Goal: Task Accomplishment & Management: Complete application form

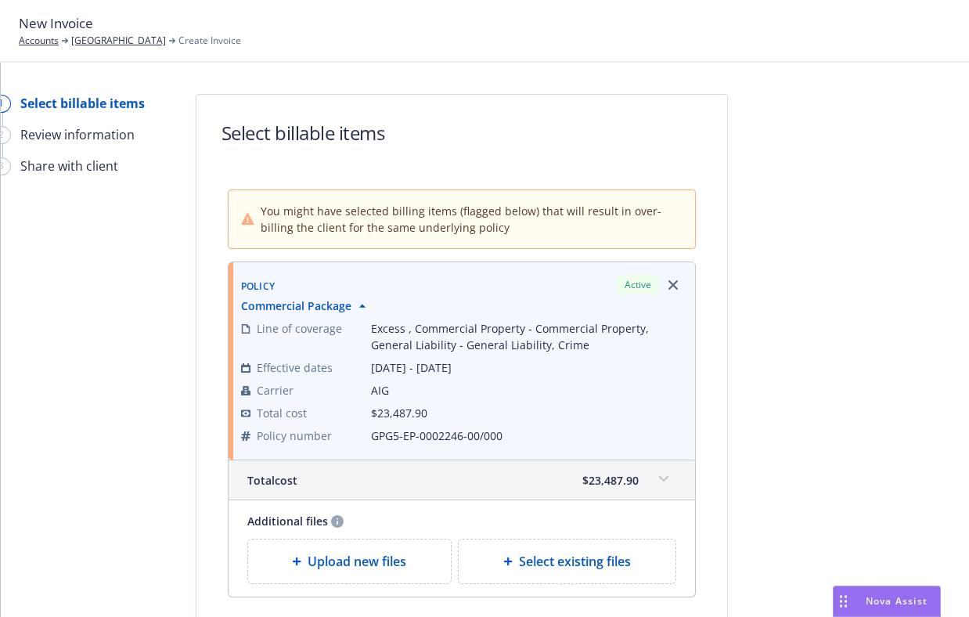
scroll to position [74, 0]
